Goal: Use online tool/utility: Utilize a website feature to perform a specific function

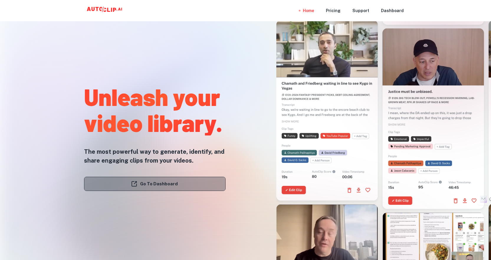
click at [161, 183] on link "Go To Dashboard" at bounding box center [155, 184] width 142 height 14
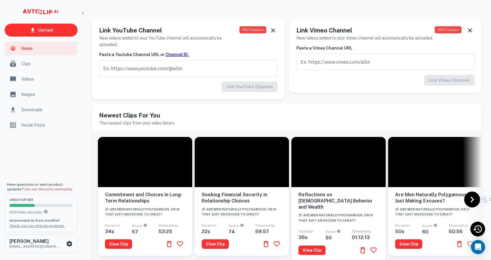
click at [36, 66] on span "Clips" at bounding box center [47, 63] width 53 height 6
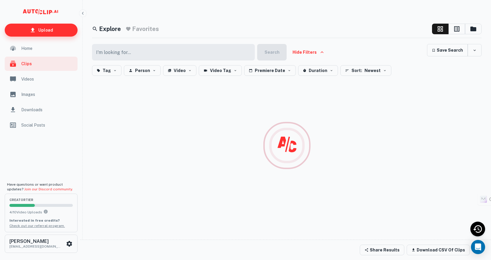
click at [34, 27] on link "Upload" at bounding box center [41, 30] width 73 height 13
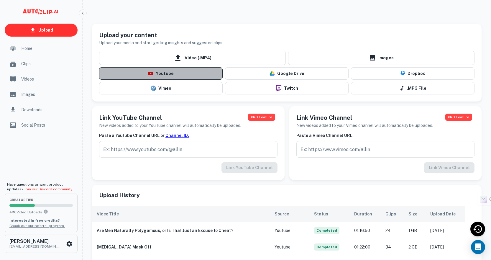
click at [156, 73] on button "Youtube" at bounding box center [161, 73] width 124 height 12
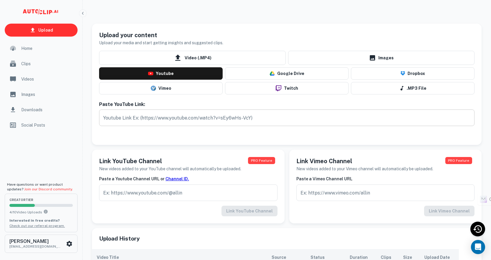
click at [153, 120] on input "text" at bounding box center [286, 117] width 375 height 17
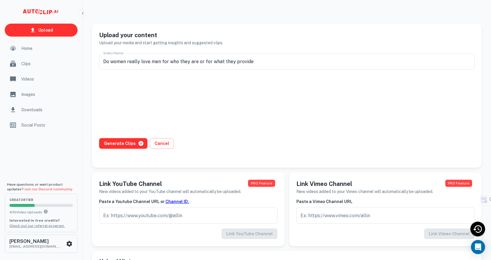
click at [123, 135] on div "Video Name Do women really love men for who they are or for what they provide V…" at bounding box center [287, 105] width 390 height 114
click at [123, 146] on button "Generate Clips" at bounding box center [123, 143] width 48 height 11
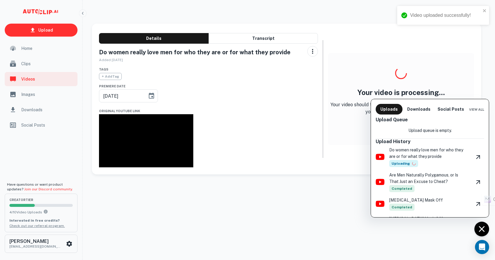
type input "[DATE]"
